Goal: Task Accomplishment & Management: Use online tool/utility

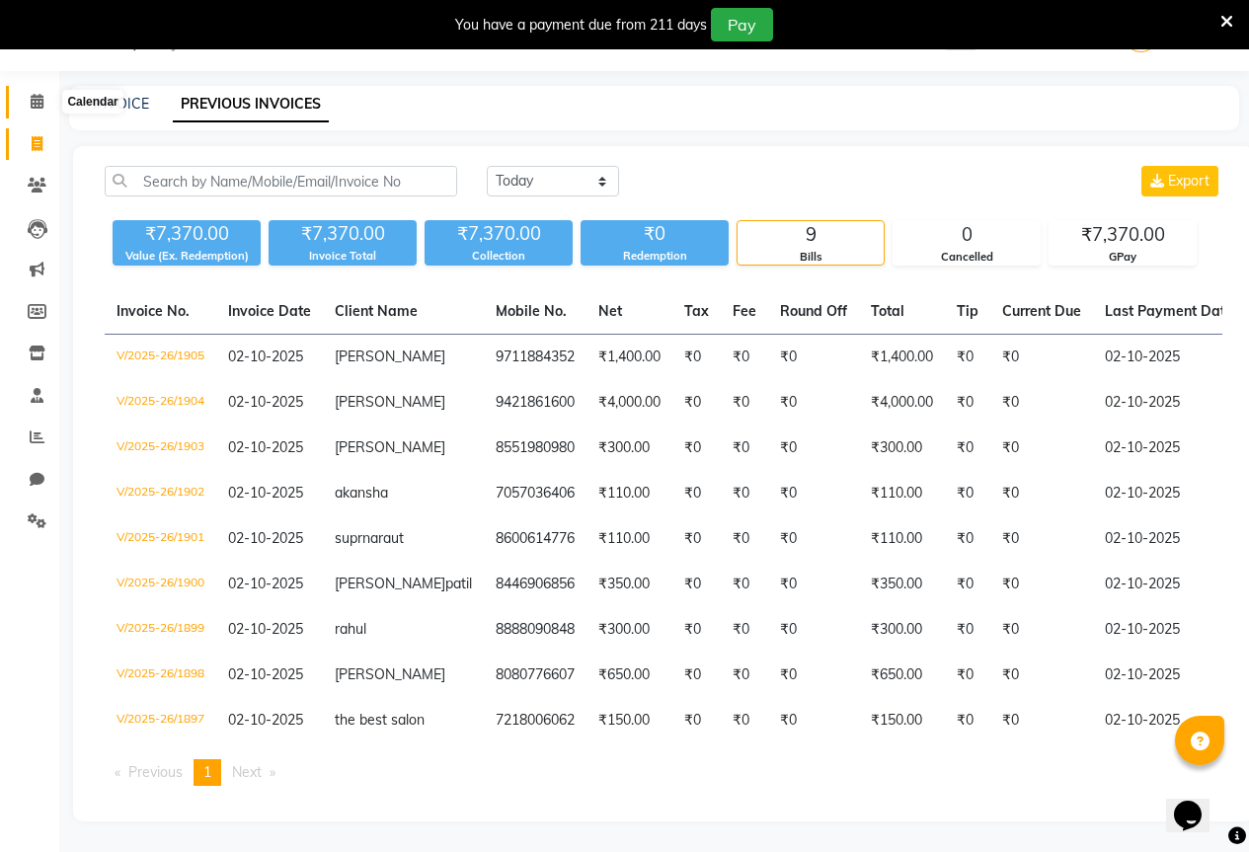
click at [34, 106] on icon at bounding box center [37, 101] width 13 height 15
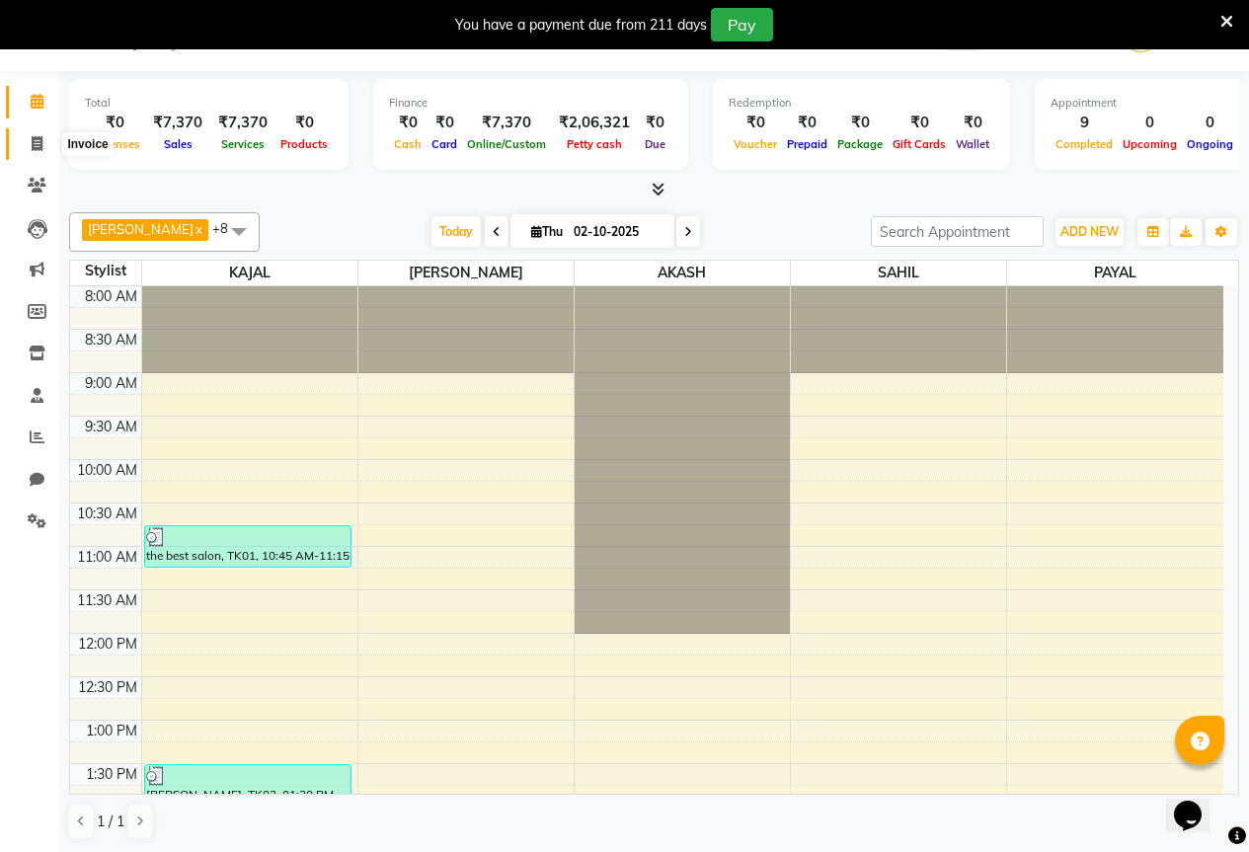
click at [38, 140] on icon at bounding box center [37, 143] width 11 height 15
select select "service"
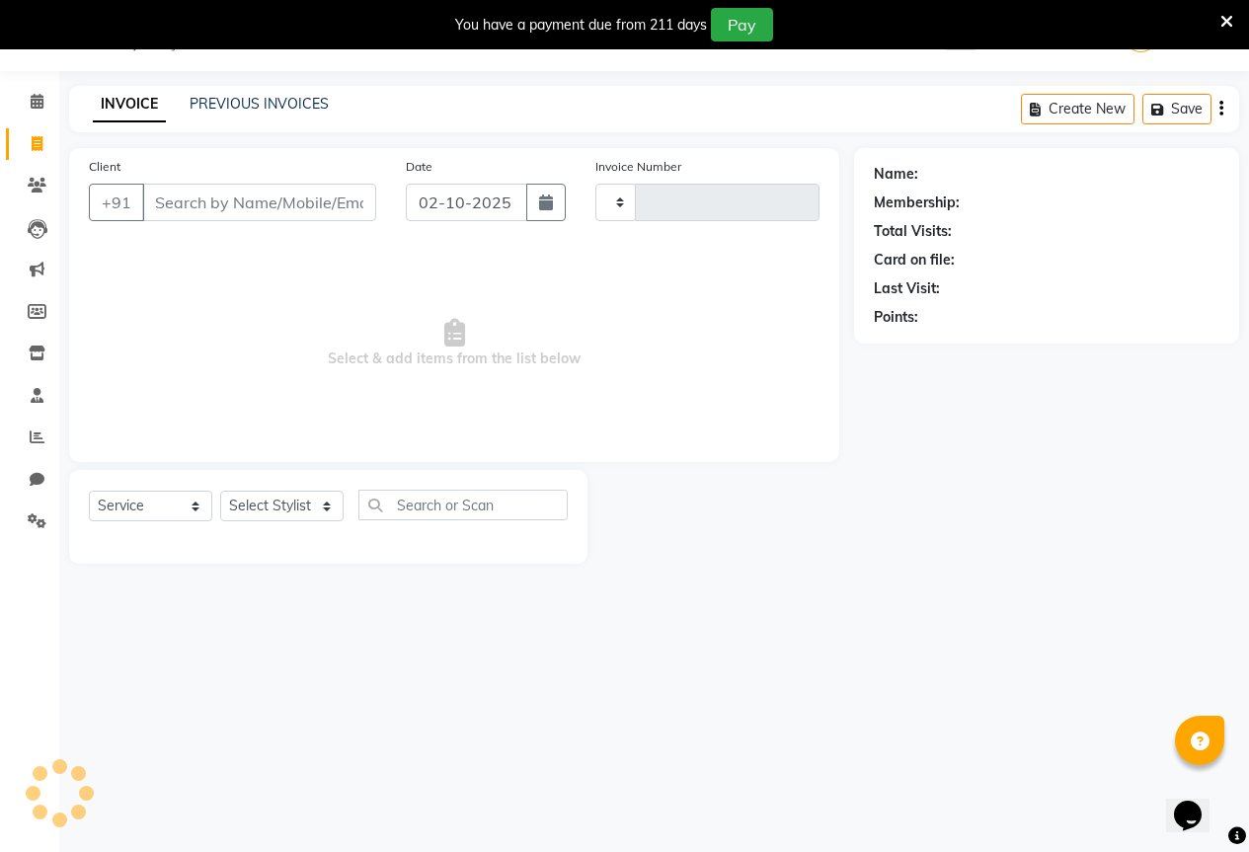
type input "1906"
select select "7209"
click at [190, 208] on input "Client" at bounding box center [259, 203] width 234 height 38
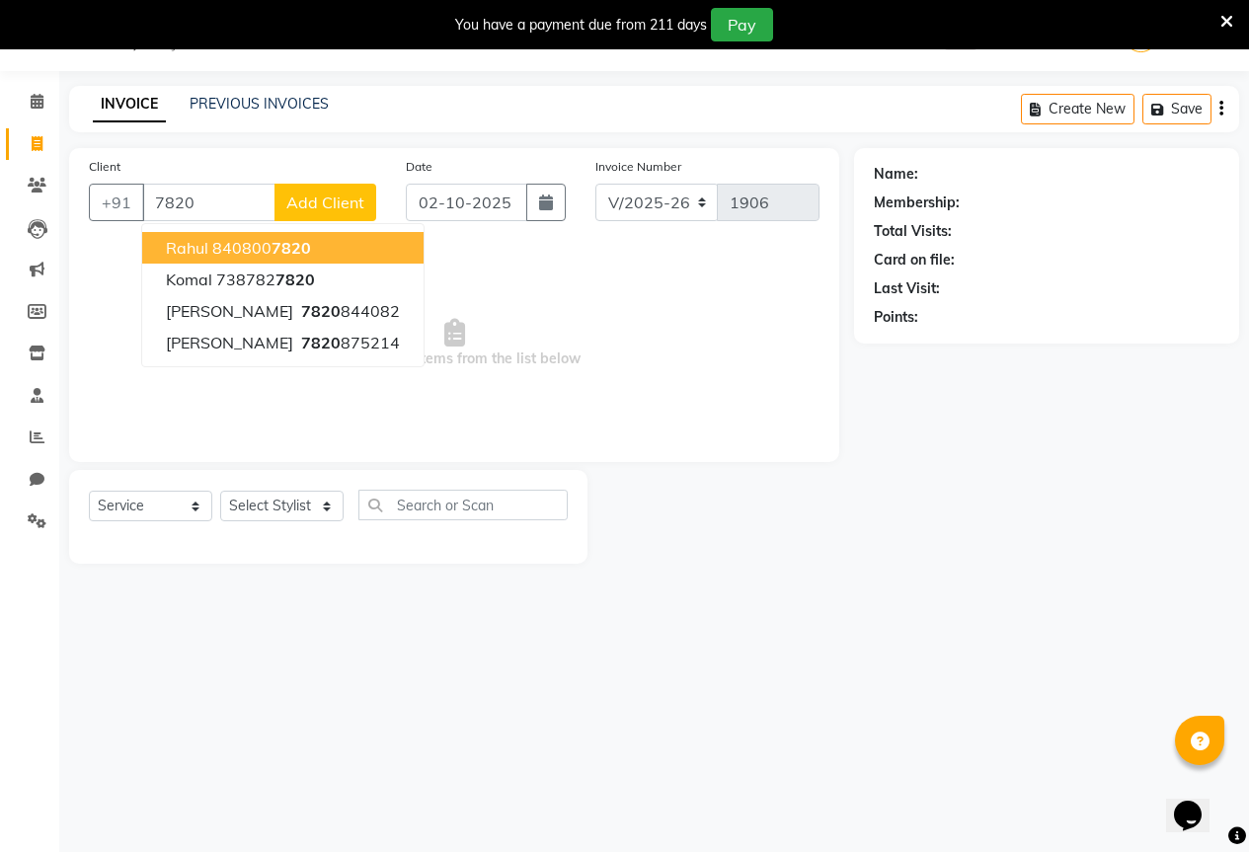
click at [237, 240] on ngb-highlight "840800 7820" at bounding box center [261, 248] width 99 height 20
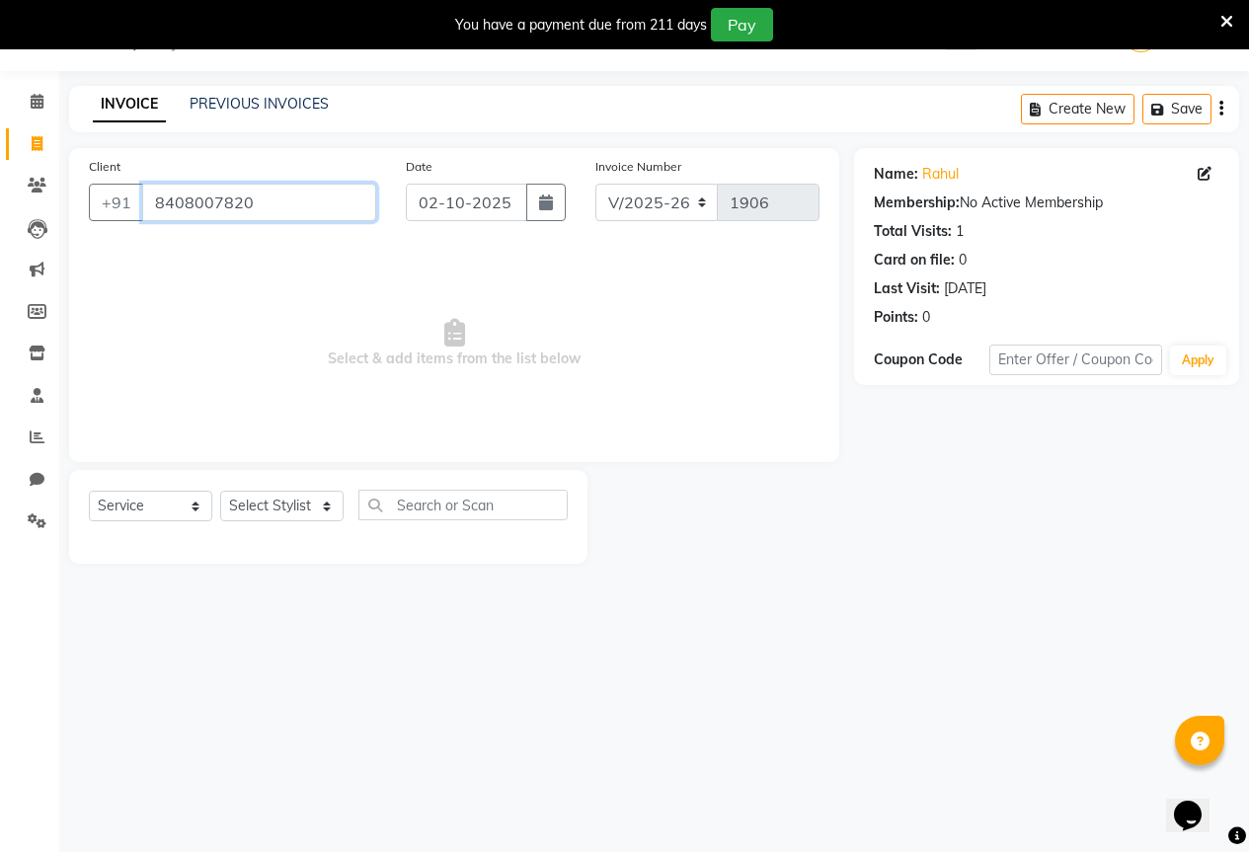
click at [254, 202] on input "8408007820" at bounding box center [259, 203] width 234 height 38
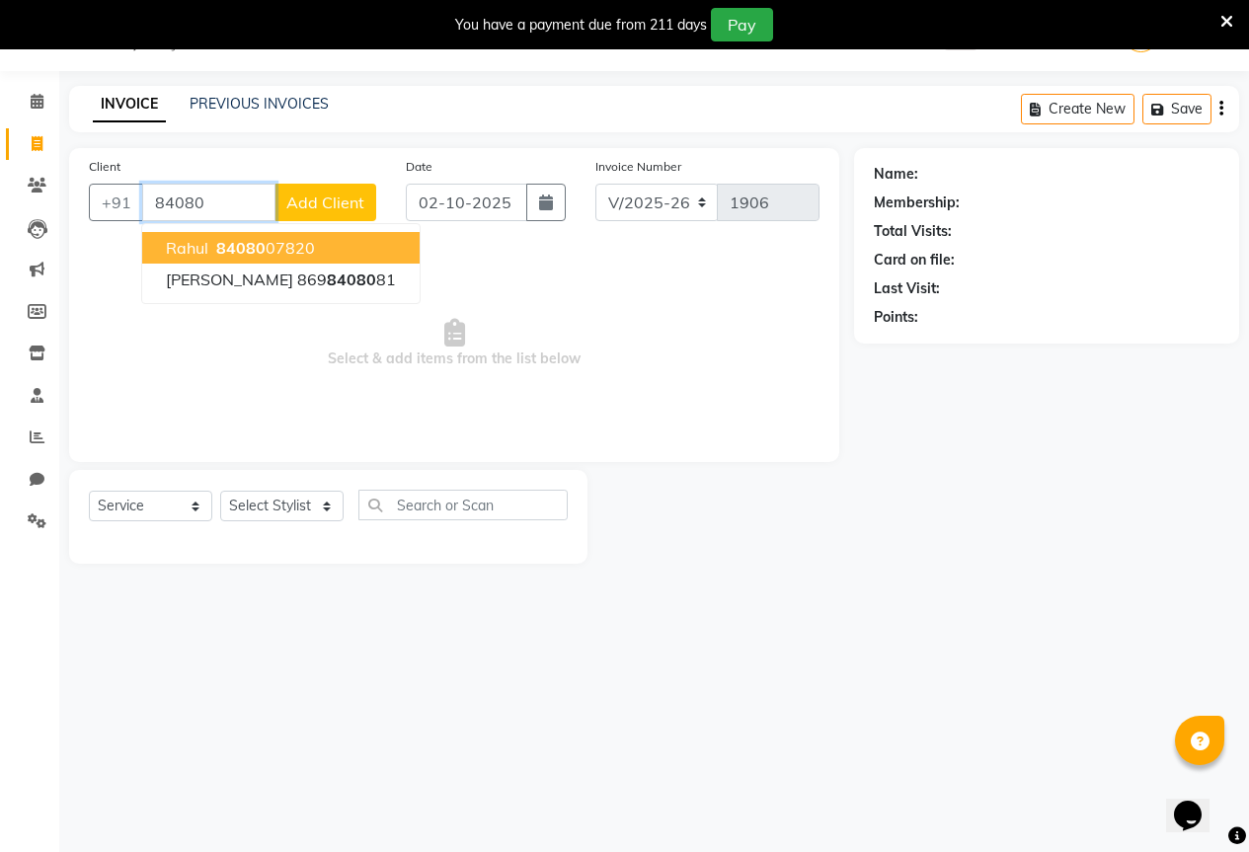
click at [258, 237] on button "rahul 84080 07820" at bounding box center [280, 248] width 277 height 32
type input "8408007820"
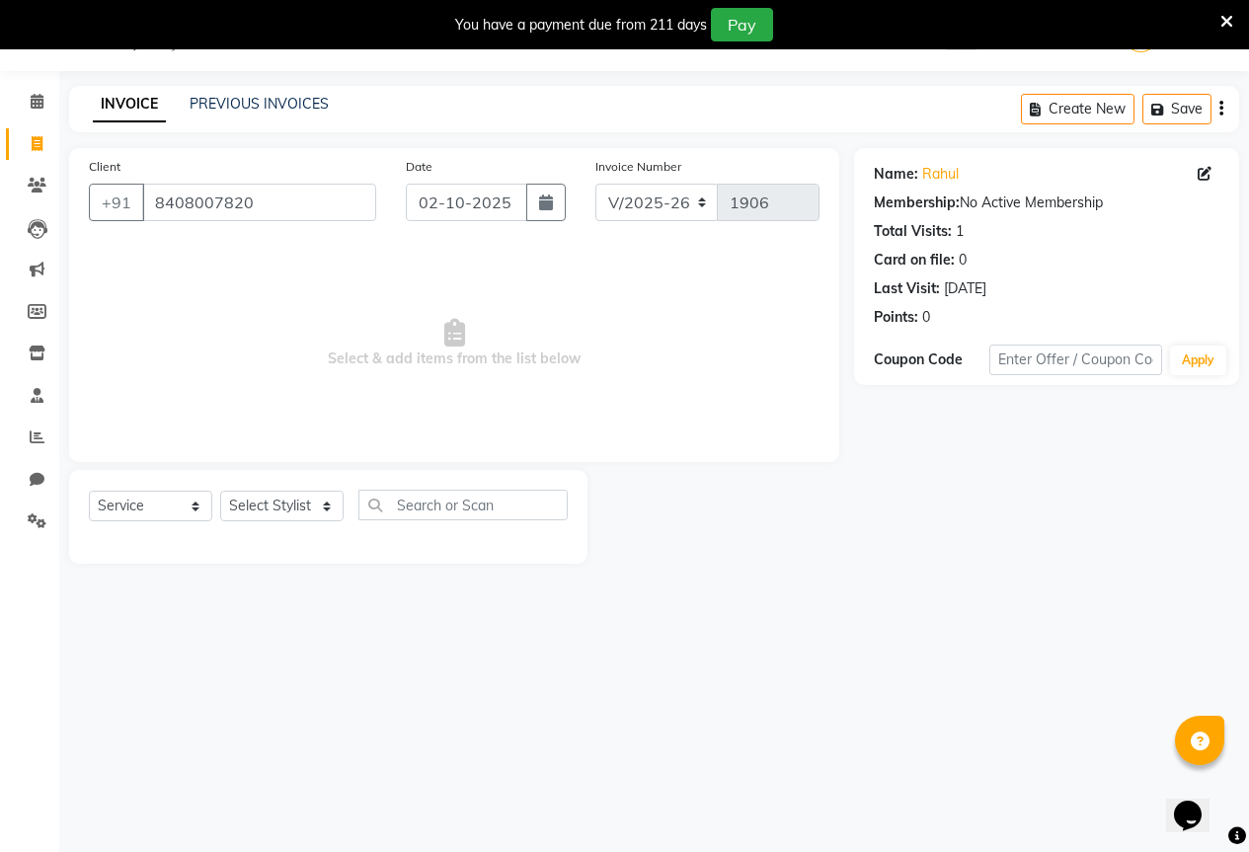
click at [288, 490] on div "Select Service Product Membership Package Voucher Prepaid Gift Card Select Styl…" at bounding box center [328, 513] width 479 height 46
click at [283, 509] on select "Select Stylist AKASH KAJAL [PERSON_NAME] SIR [PERSON_NAME]" at bounding box center [281, 506] width 123 height 31
select select "61553"
click at [220, 491] on select "Select Stylist AKASH KAJAL [PERSON_NAME] SIR [PERSON_NAME]" at bounding box center [281, 506] width 123 height 31
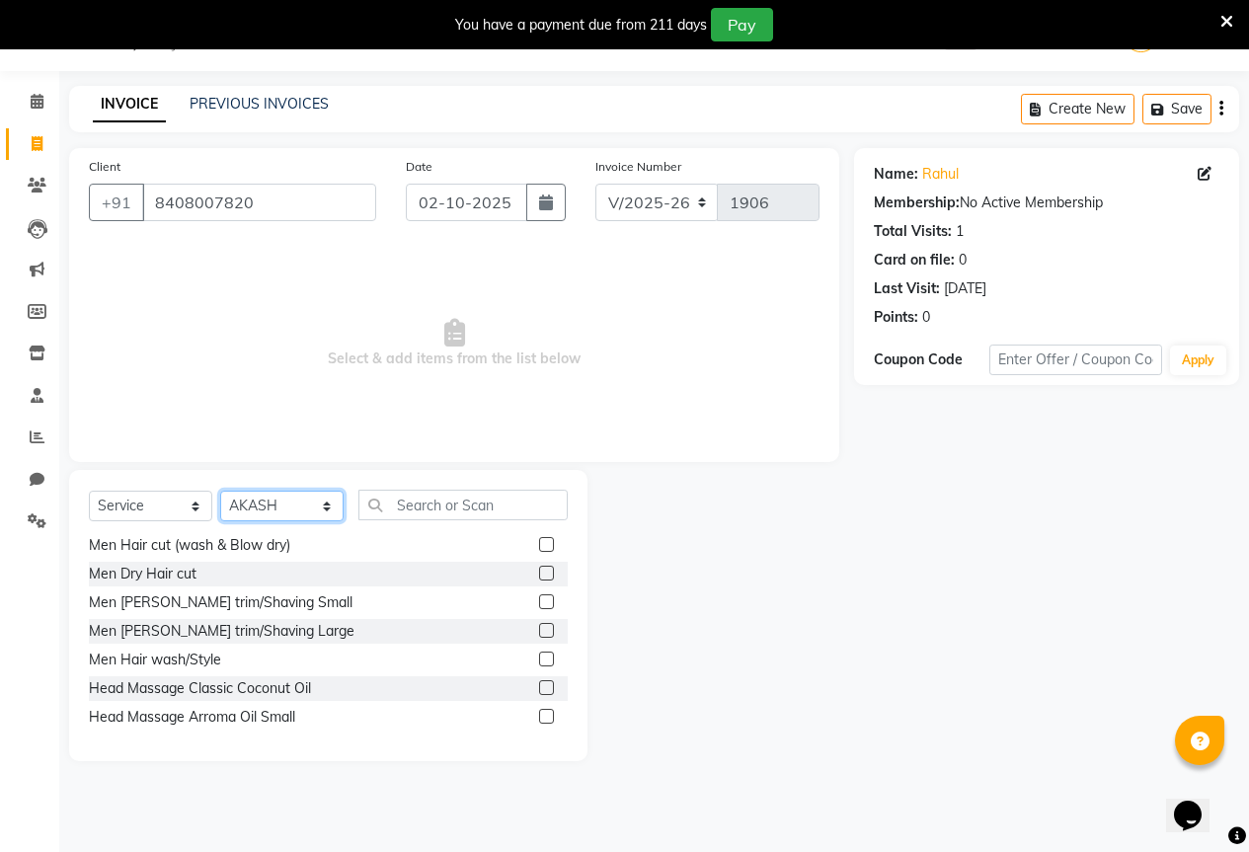
scroll to position [493, 0]
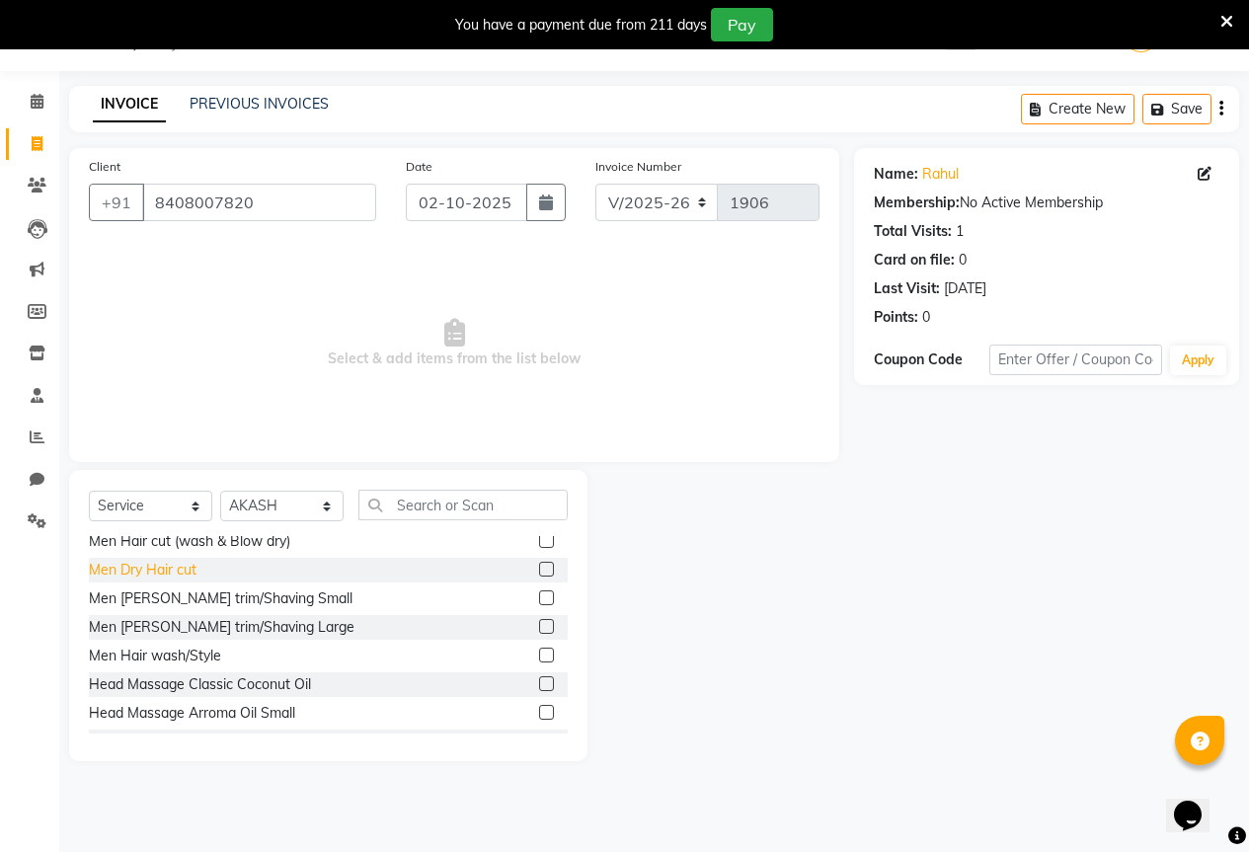
click at [136, 560] on div "Men Dry Hair cut" at bounding box center [143, 570] width 108 height 21
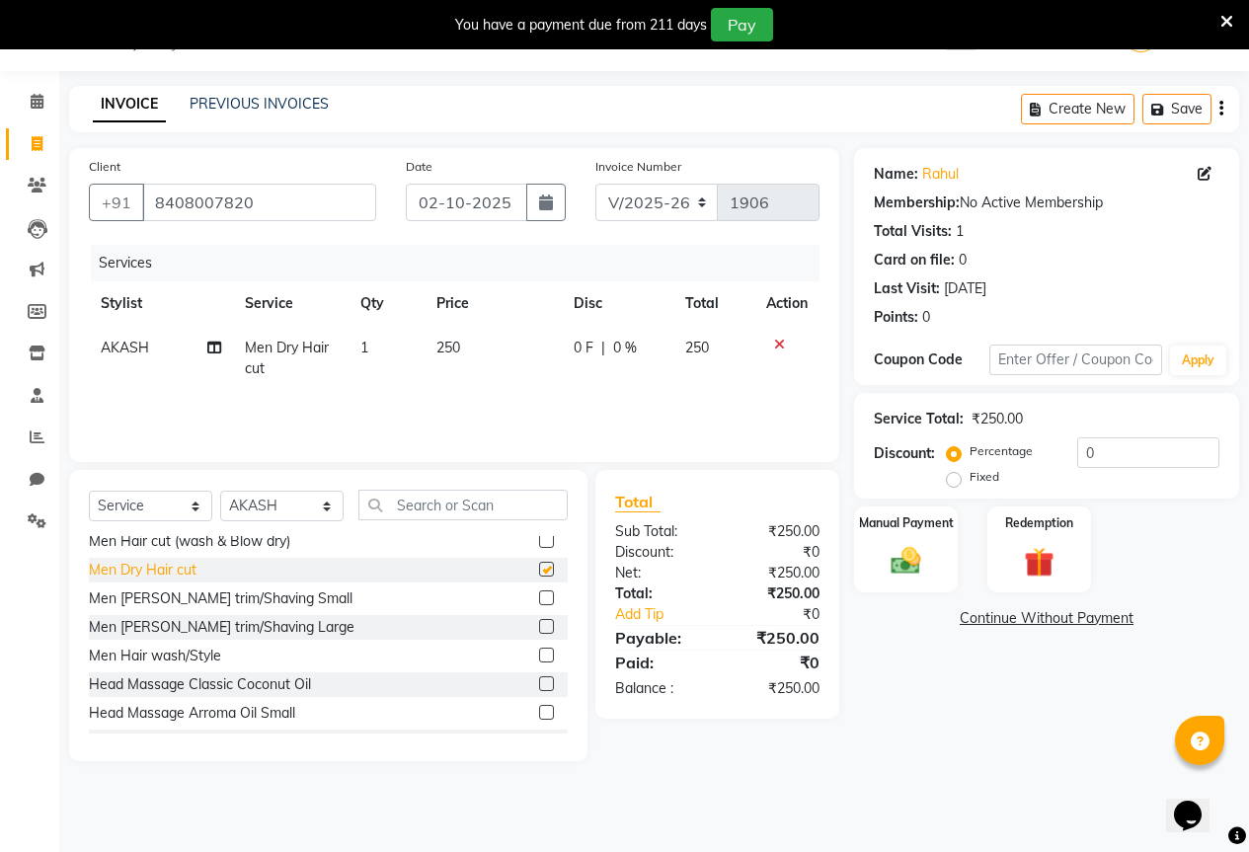
checkbox input "false"
click at [461, 355] on td "250" at bounding box center [492, 358] width 137 height 65
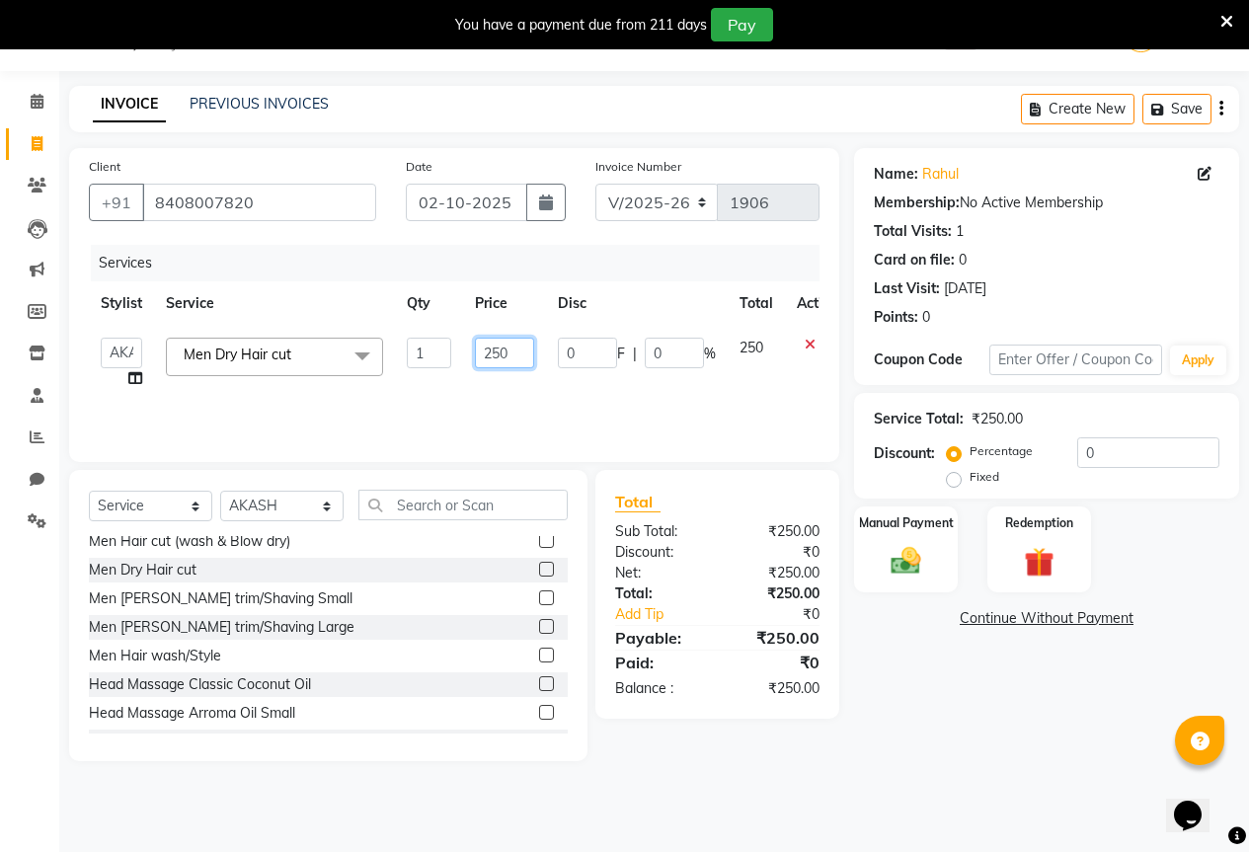
drag, startPoint x: 503, startPoint y: 350, endPoint x: 481, endPoint y: 346, distance: 23.0
click at [481, 346] on input "250" at bounding box center [504, 353] width 59 height 31
drag, startPoint x: 525, startPoint y: 353, endPoint x: 462, endPoint y: 352, distance: 63.2
click at [463, 352] on td "250" at bounding box center [504, 363] width 83 height 75
type input "200"
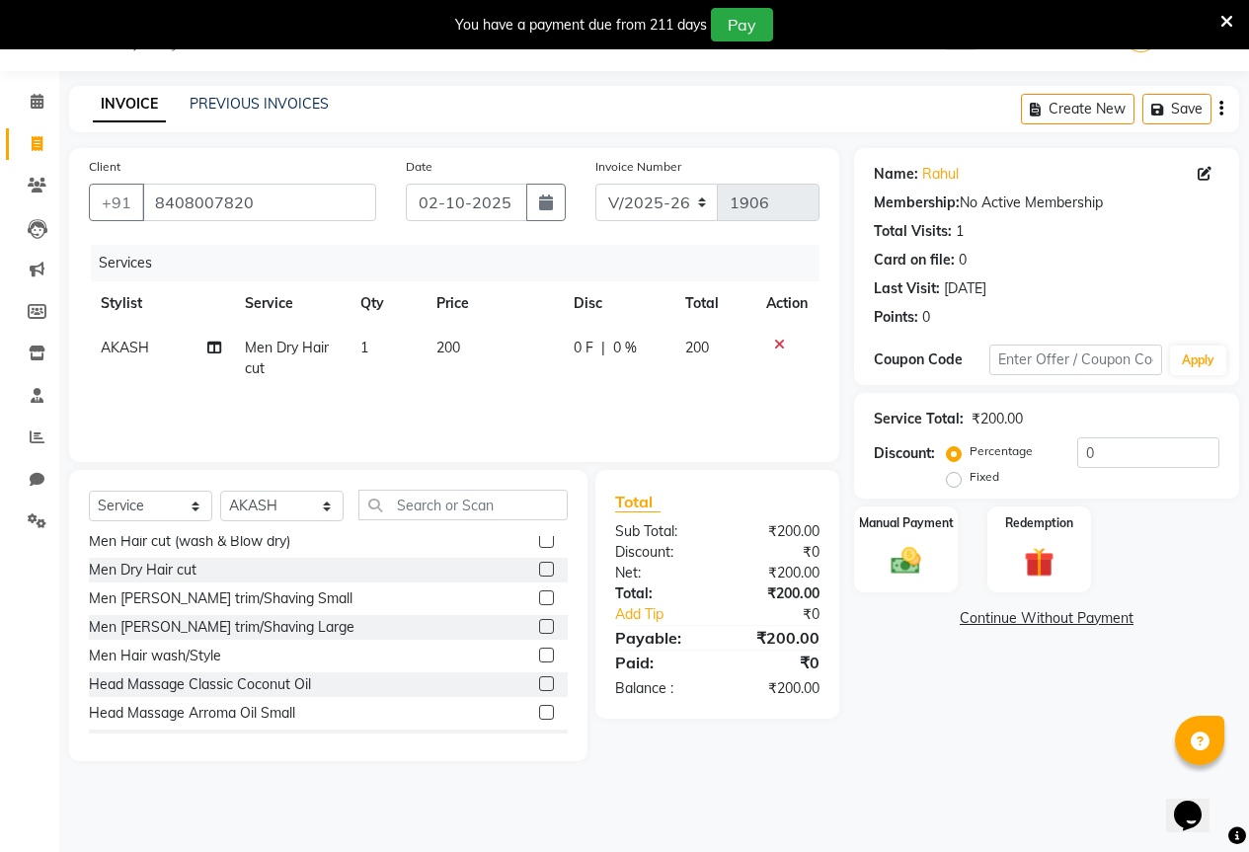
click at [686, 303] on tr "Stylist Service Qty Price Disc Total Action" at bounding box center [454, 303] width 730 height 44
click at [912, 553] on img at bounding box center [905, 561] width 50 height 36
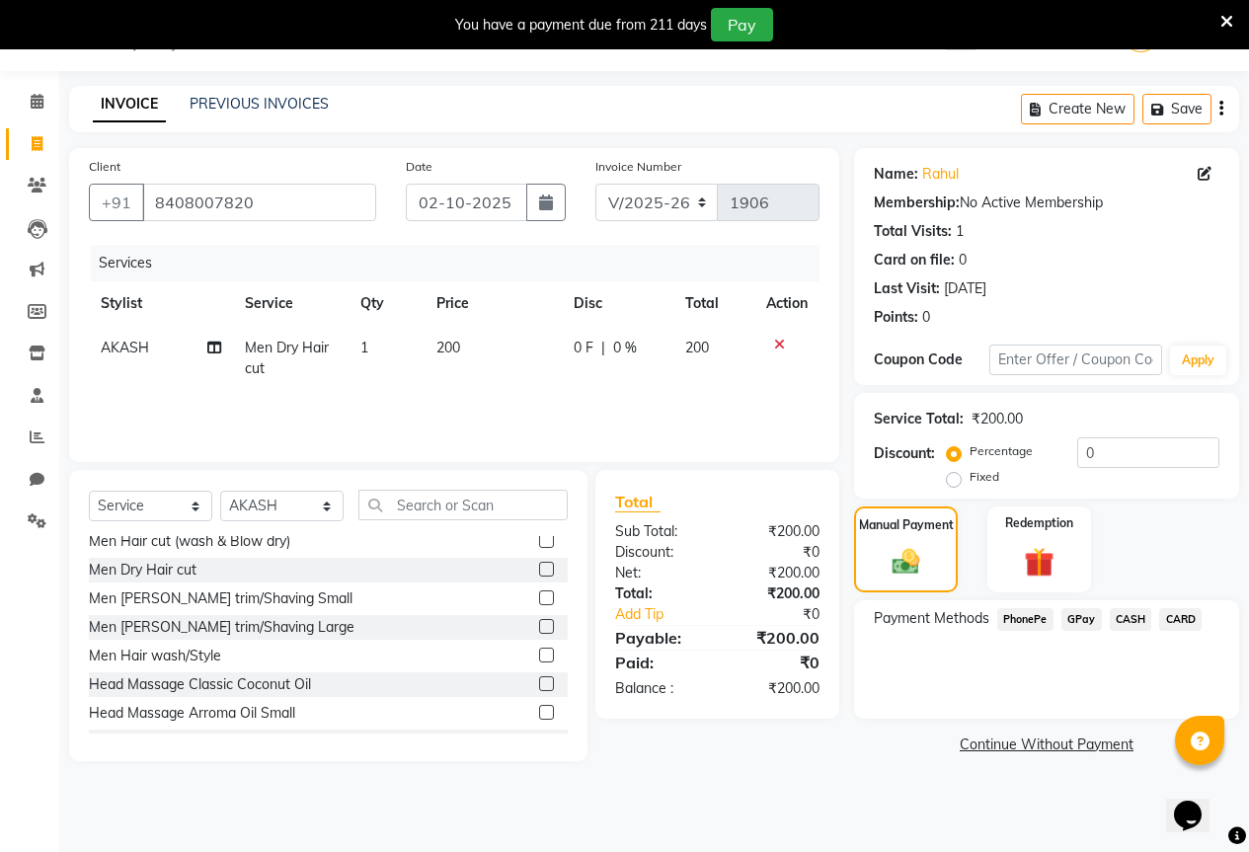
click at [1074, 610] on span "GPay" at bounding box center [1081, 619] width 40 height 23
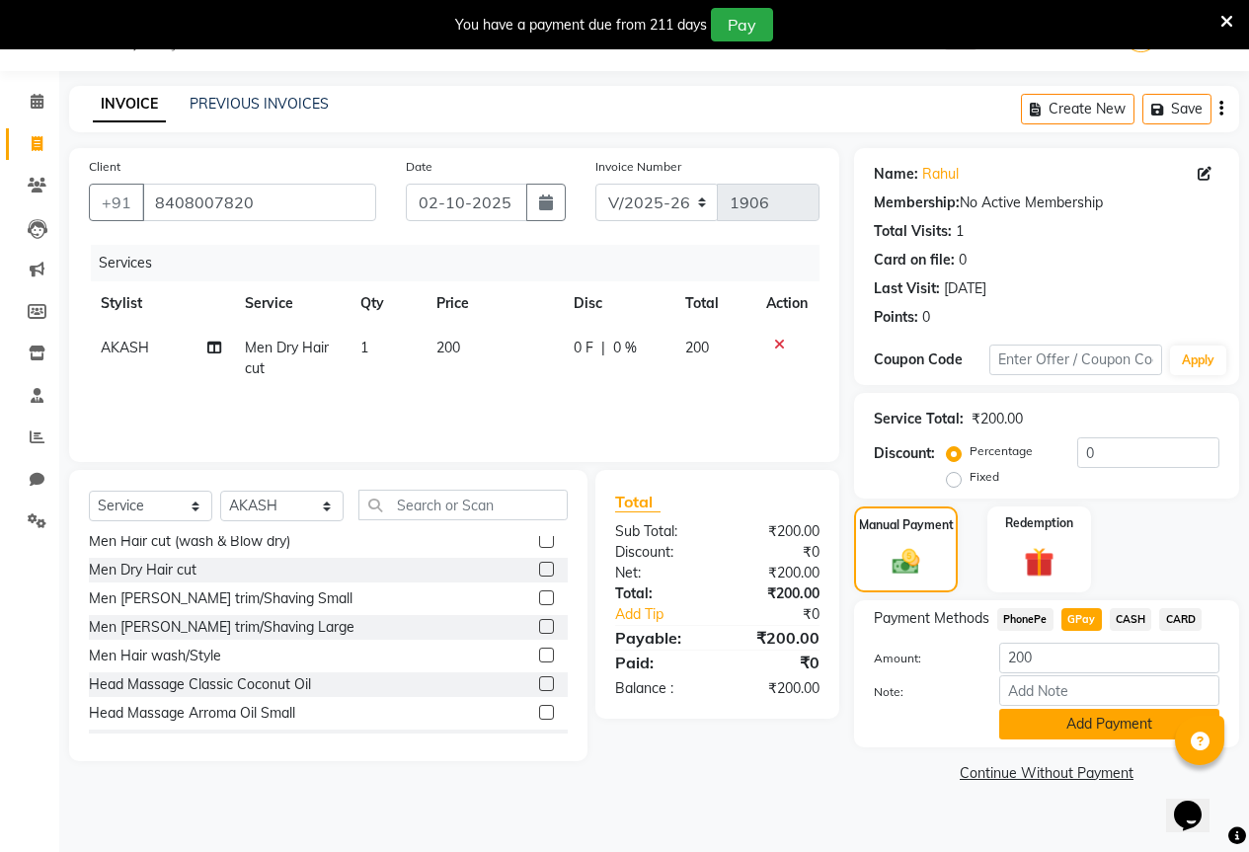
click at [1074, 716] on button "Add Payment" at bounding box center [1109, 724] width 220 height 31
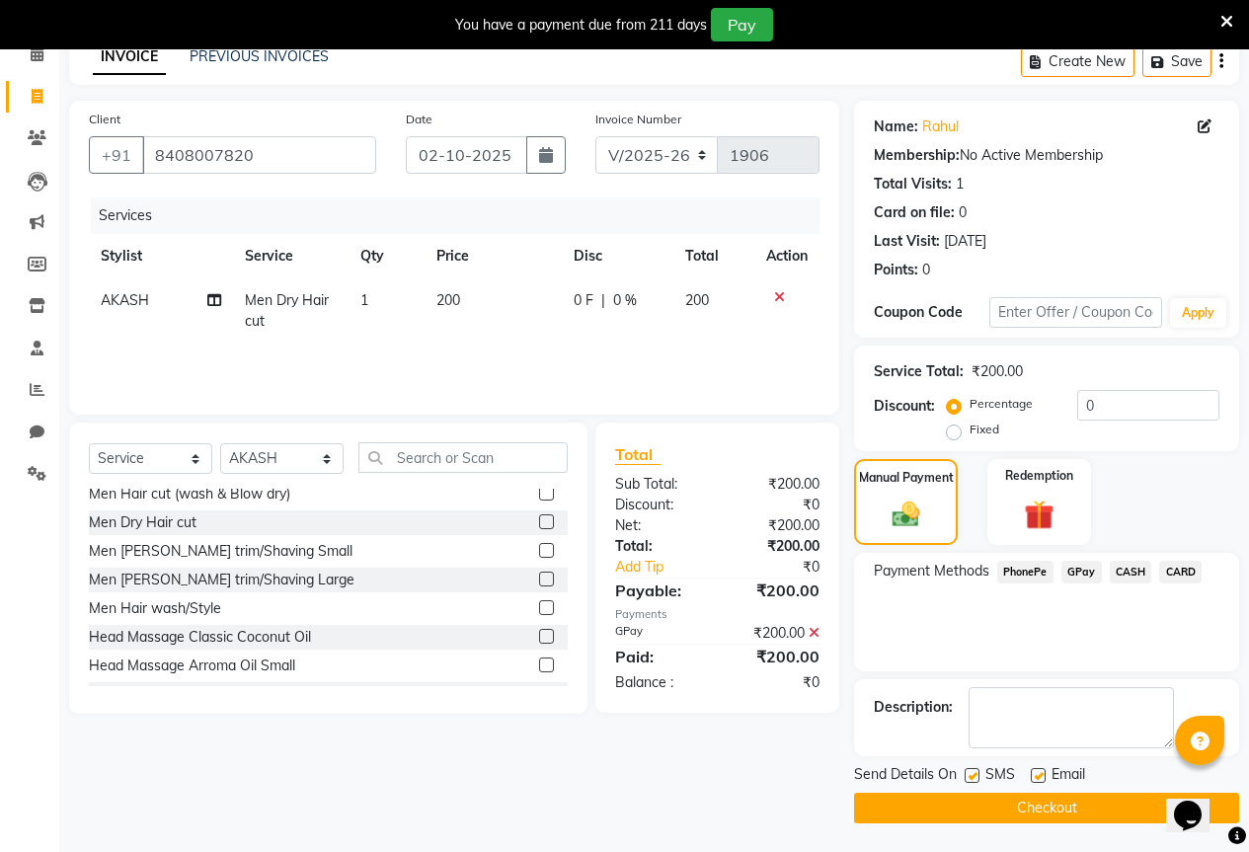
scroll to position [98, 0]
click at [1051, 792] on button "Checkout" at bounding box center [1046, 807] width 385 height 31
